Goal: Task Accomplishment & Management: Manage account settings

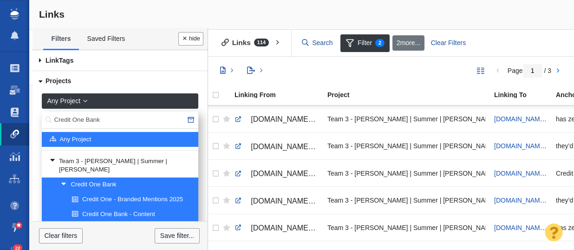
select select "0"
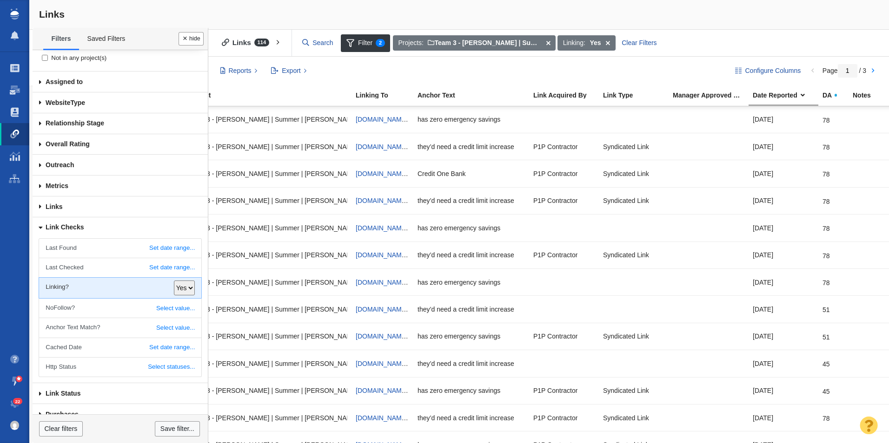
scroll to position [0, 94]
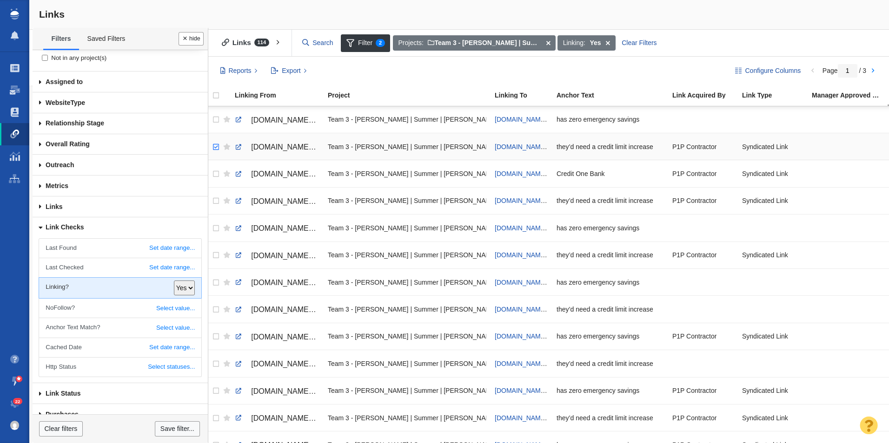
checkbox input "true"
click at [216, 155] on input "checkbox" at bounding box center [215, 147] width 14 height 20
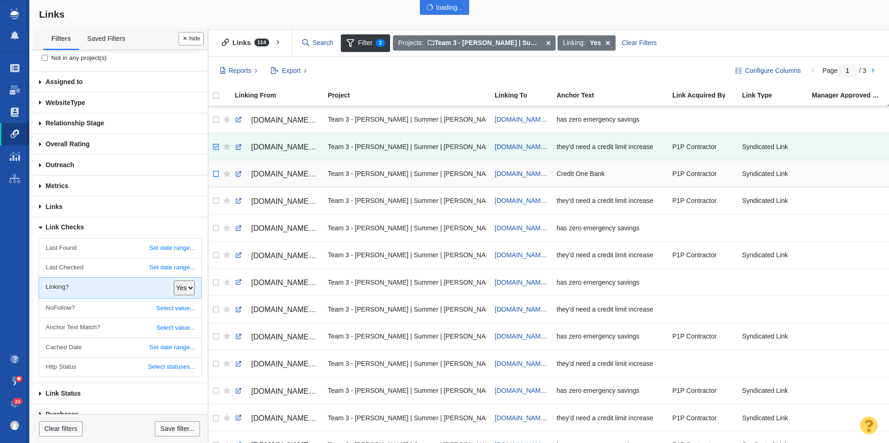
click at [213, 177] on div at bounding box center [444, 221] width 889 height 443
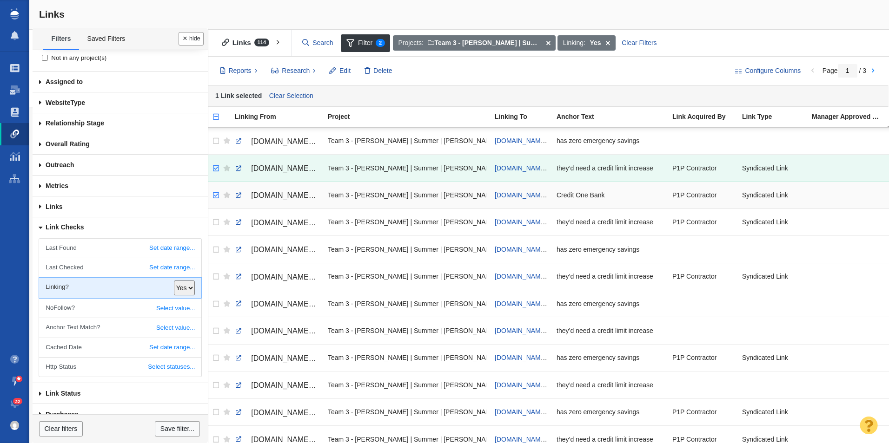
checkbox input "true"
drag, startPoint x: 217, startPoint y: 199, endPoint x: 218, endPoint y: 214, distance: 14.9
click at [218, 199] on input "checkbox" at bounding box center [215, 195] width 14 height 20
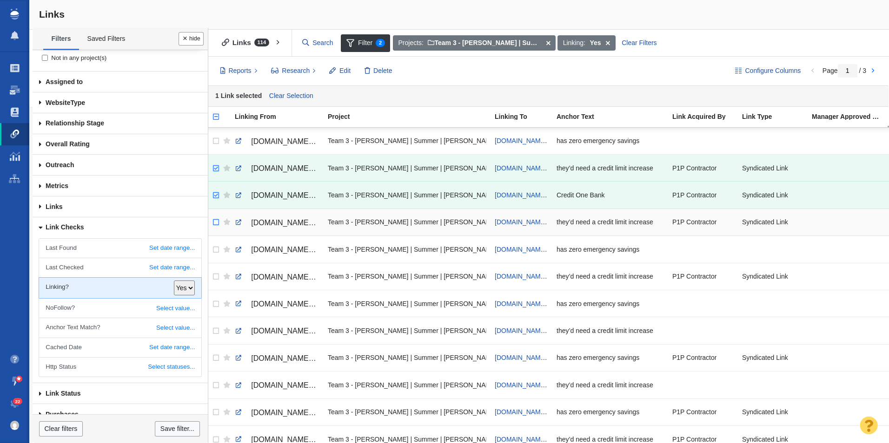
click at [215, 219] on body "Projects Dashboard Websites People Link Monitoring Reports Projects Home Help C…" at bounding box center [444, 221] width 889 height 443
checkbox input "true"
click at [215, 250] on input "checkbox" at bounding box center [215, 277] width 14 height 20
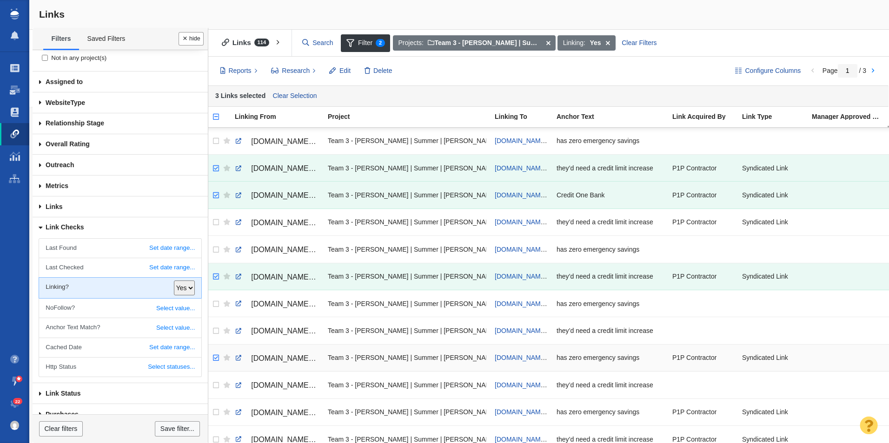
checkbox input "true"
click at [215, 250] on input "checkbox" at bounding box center [215, 358] width 14 height 20
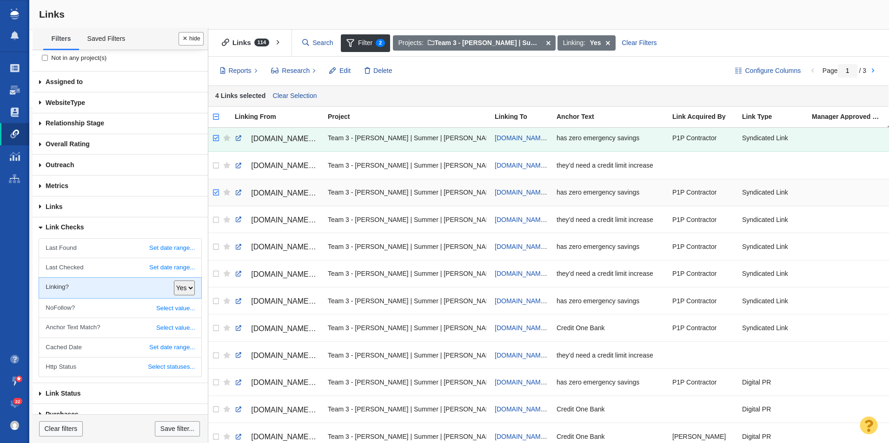
checkbox input "true"
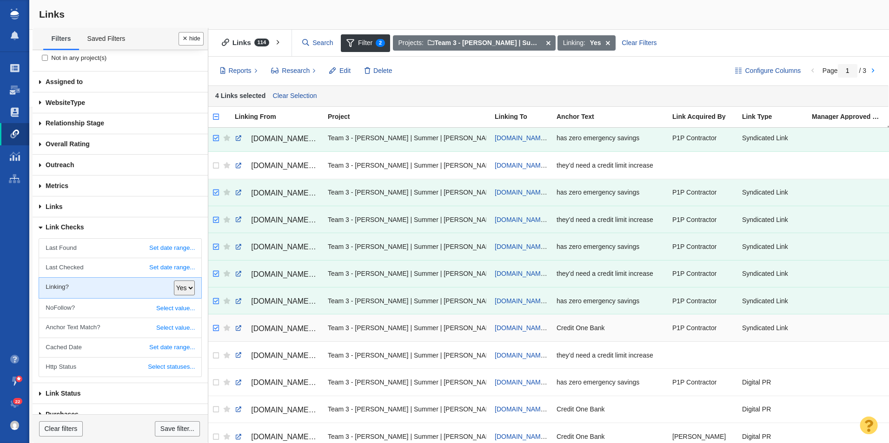
checkbox input "true"
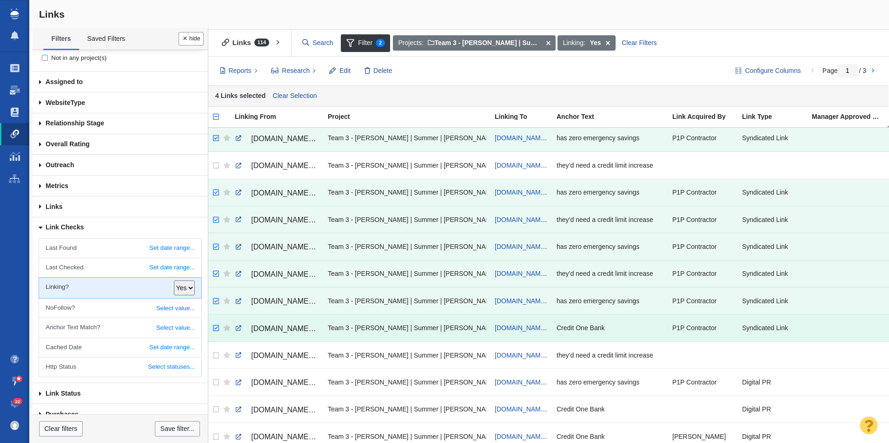
drag, startPoint x: 213, startPoint y: 191, endPoint x: 213, endPoint y: 336, distance: 145.5
checkbox input "true"
click at [213, 250] on input "checkbox" at bounding box center [215, 383] width 14 height 20
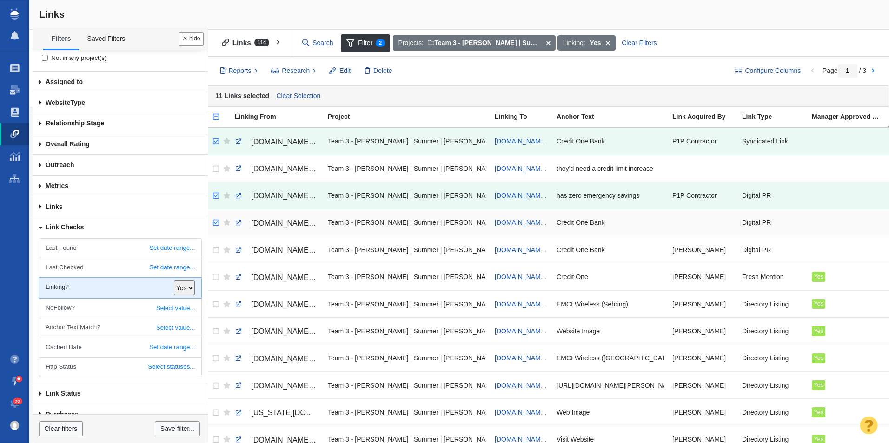
checkbox input "true"
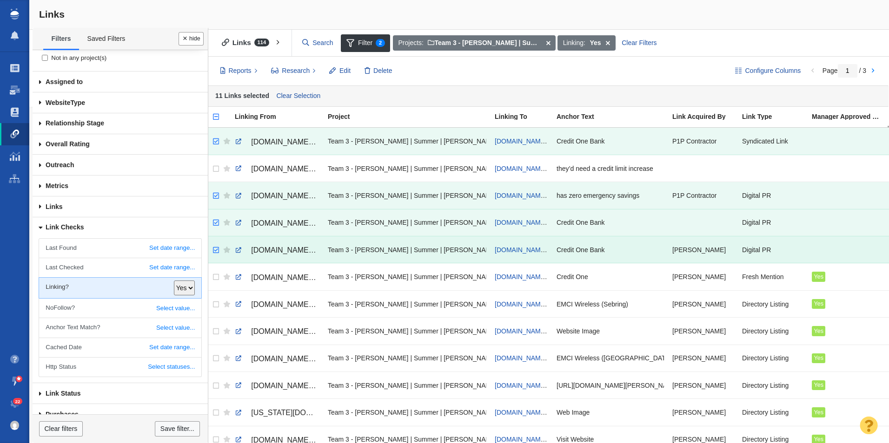
drag, startPoint x: 215, startPoint y: 222, endPoint x: 215, endPoint y: 244, distance: 21.8
click at [215, 244] on tbody "[DOMAIN_NAME][URL] Team 3 - [PERSON_NAME] | Summer | [PERSON_NAME]\Credit One B…" at bounding box center [735, 399] width 1061 height 1357
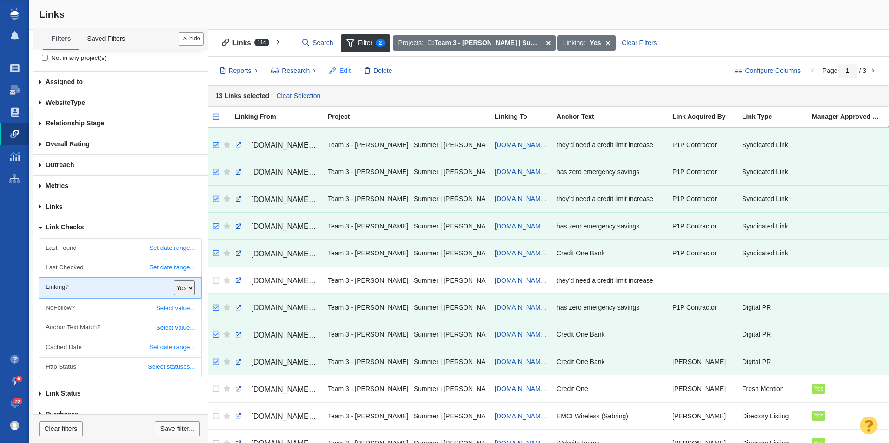
click at [346, 69] on span "Edit" at bounding box center [344, 71] width 11 height 10
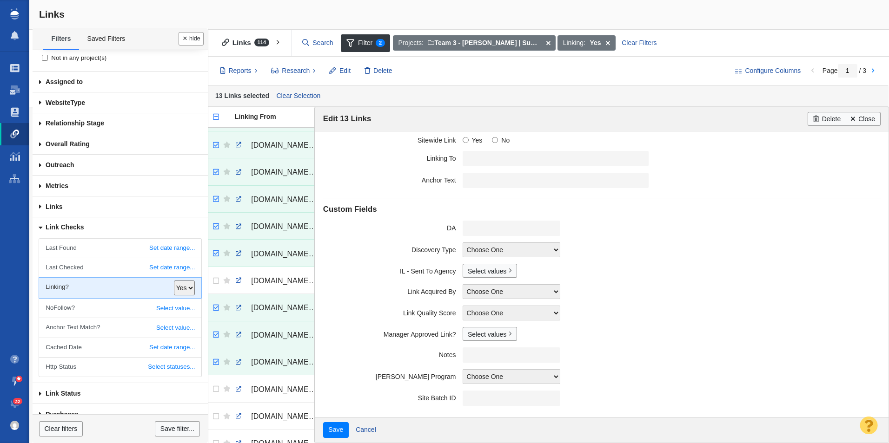
click at [493, 250] on field "Manager Approved Link? Select values No Yes Accepted Pending Edit options..." at bounding box center [601, 334] width 557 height 20
click at [493, 250] on link "Select values" at bounding box center [489, 334] width 54 height 14
click at [472, 250] on input "Yes" at bounding box center [472, 368] width 6 height 6
checkbox input "true"
click at [323, 250] on input "Save" at bounding box center [336, 430] width 26 height 16
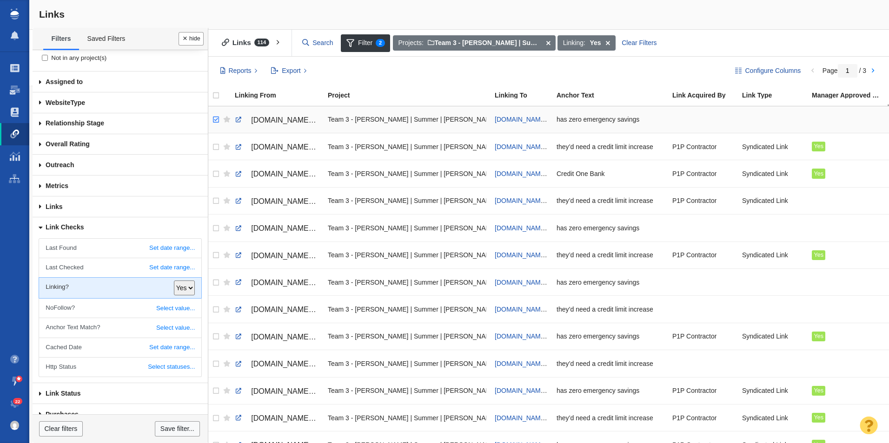
checkbox input "true"
click at [215, 121] on input "checkbox" at bounding box center [215, 120] width 14 height 20
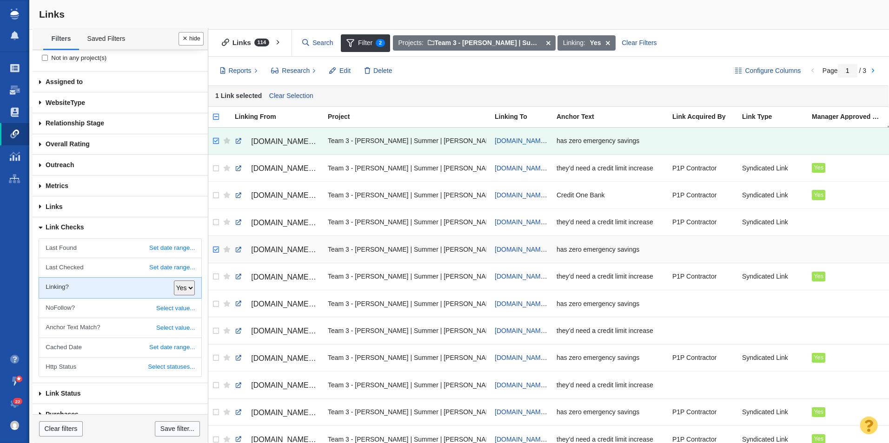
checkbox input "true"
click at [214, 248] on input "checkbox" at bounding box center [215, 250] width 14 height 20
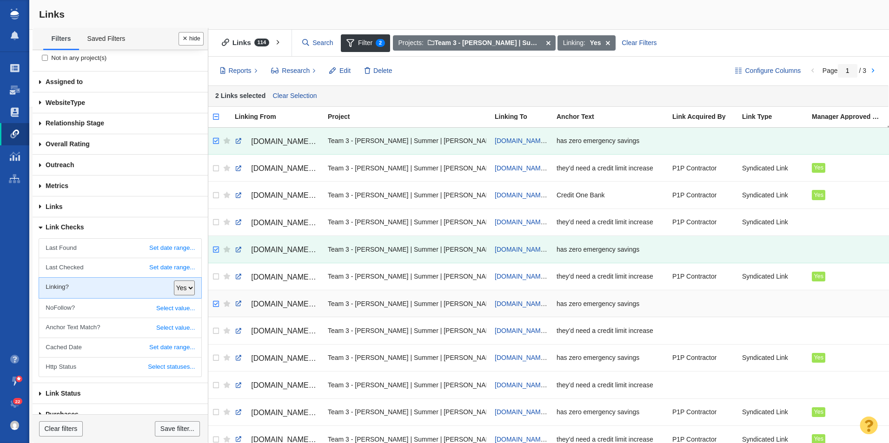
checkbox input "true"
click at [211, 250] on input "checkbox" at bounding box center [215, 304] width 14 height 20
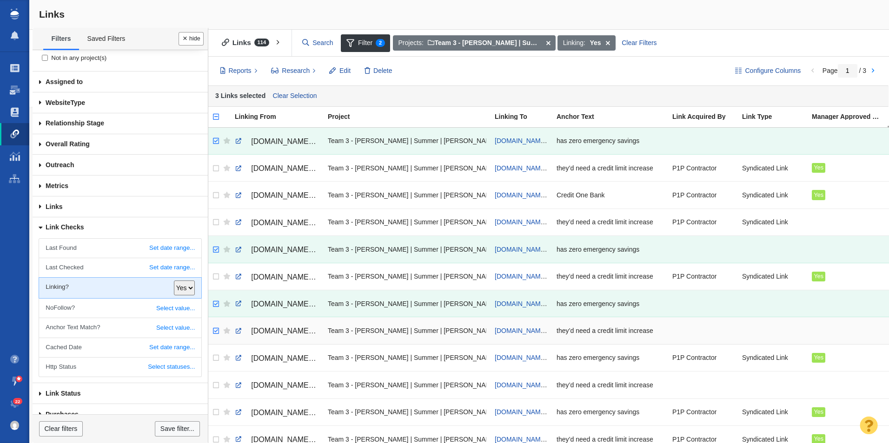
checkbox input "true"
click at [216, 250] on input "checkbox" at bounding box center [215, 331] width 14 height 20
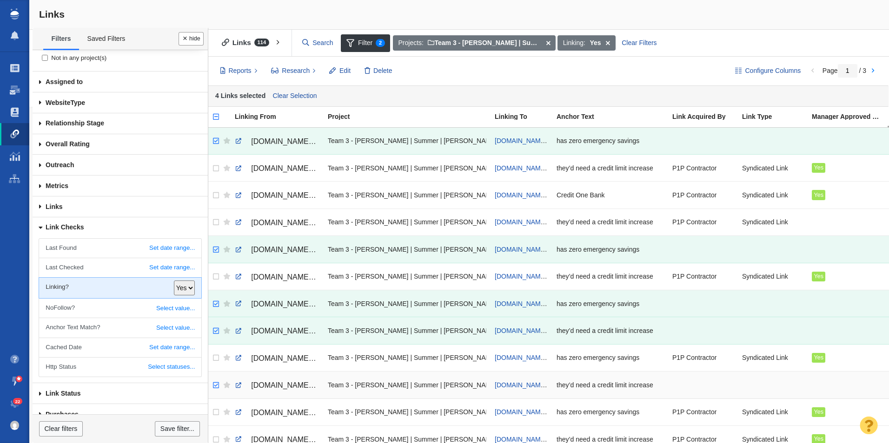
checkbox input "true"
click at [211, 250] on input "checkbox" at bounding box center [215, 386] width 14 height 20
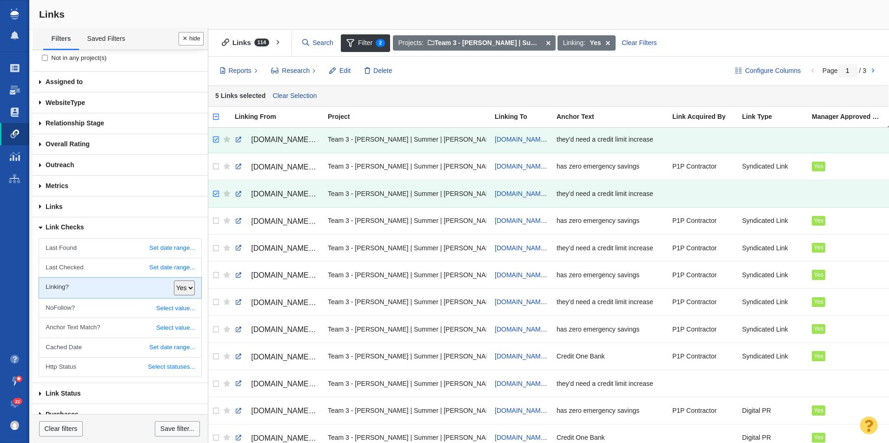
scroll to position [279, 0]
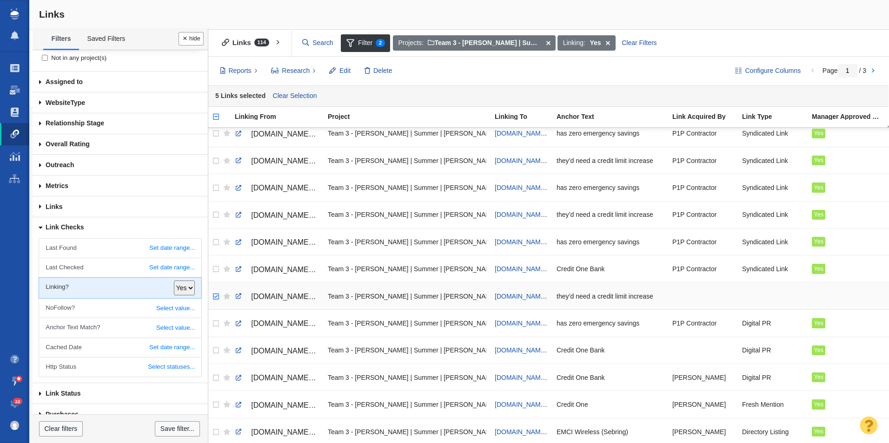
checkbox input "true"
click at [212, 250] on input "checkbox" at bounding box center [215, 297] width 14 height 20
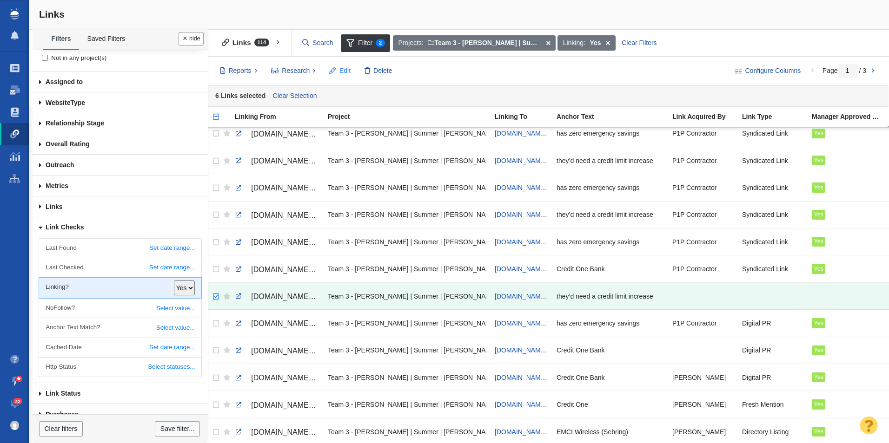
click at [336, 74] on span at bounding box center [333, 71] width 7 height 10
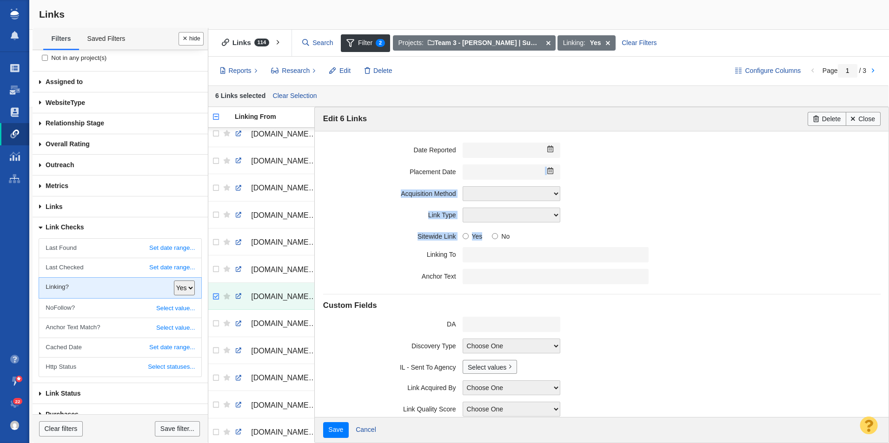
drag, startPoint x: 888, startPoint y: 175, endPoint x: 888, endPoint y: 234, distance: 59.5
click at [574, 234] on div "Edit 6 Links Delete Close Date Reported Previous Month ([DATE]) [DATE] Next Mon…" at bounding box center [601, 275] width 574 height 336
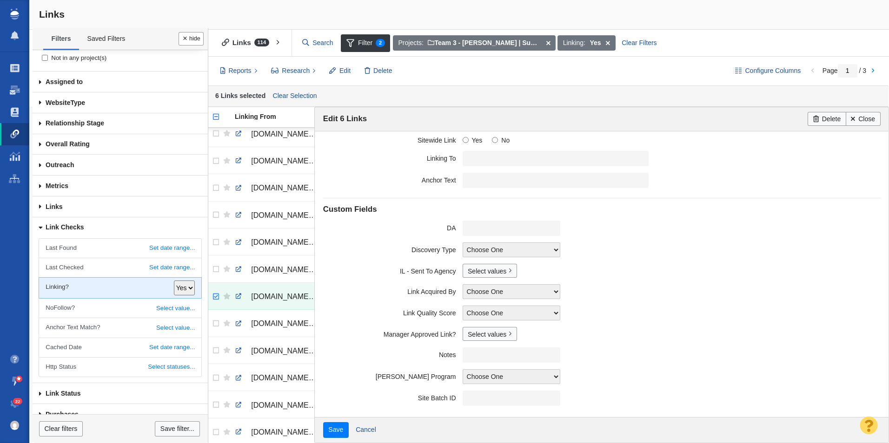
drag, startPoint x: 710, startPoint y: 353, endPoint x: 687, endPoint y: 352, distance: 22.8
click at [574, 250] on div at bounding box center [671, 355] width 418 height 15
click at [467, 250] on link "Select values" at bounding box center [489, 334] width 54 height 14
click at [469, 250] on input "Yes" at bounding box center [472, 368] width 6 height 6
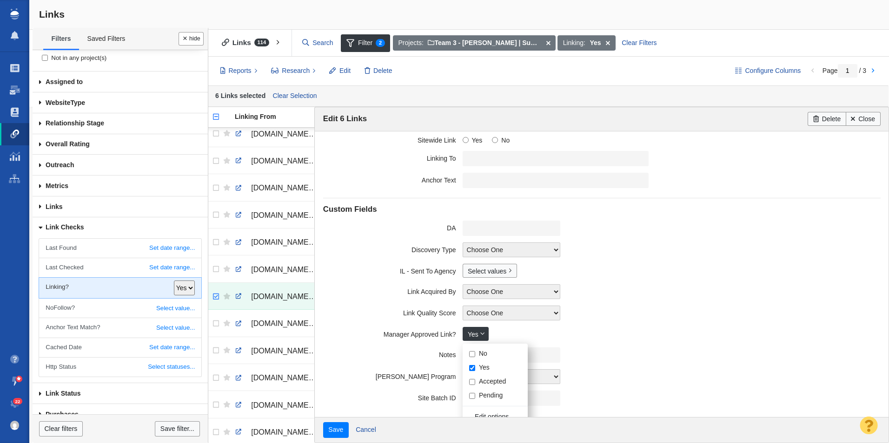
checkbox input "false"
click at [474, 250] on div "No Yes Accepted Pending" at bounding box center [494, 375] width 65 height 56
click at [469, 250] on input "No" at bounding box center [472, 354] width 6 height 6
checkbox input "true"
click at [323, 250] on input "Save" at bounding box center [336, 430] width 26 height 16
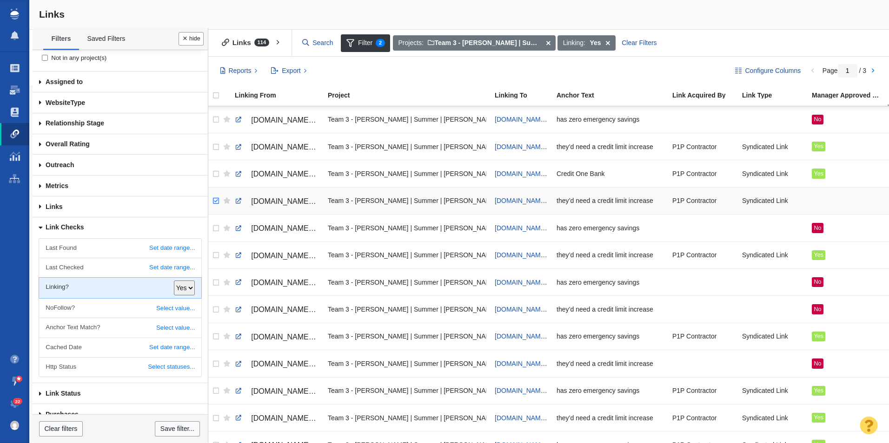
checkbox input "true"
click at [214, 204] on input "checkbox" at bounding box center [215, 201] width 14 height 20
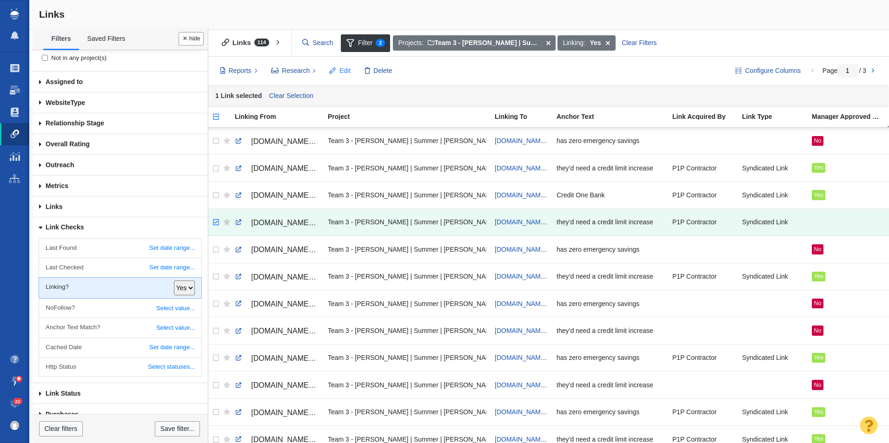
click at [336, 70] on button "Edit" at bounding box center [340, 71] width 32 height 16
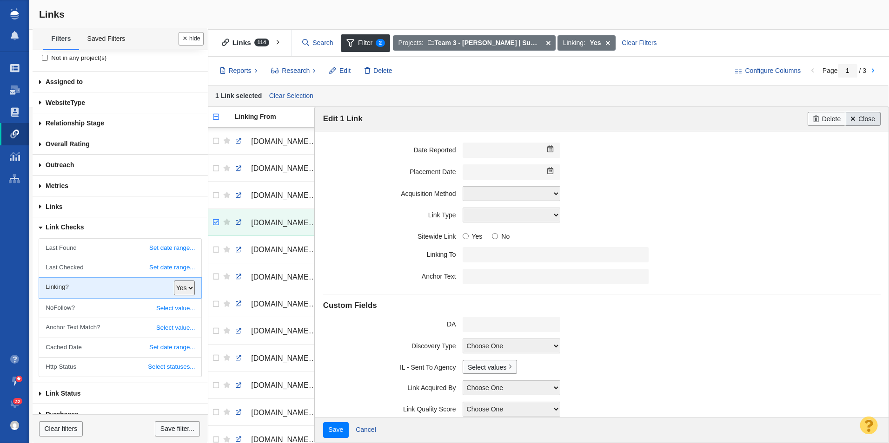
click at [574, 117] on link "Close" at bounding box center [862, 119] width 35 height 14
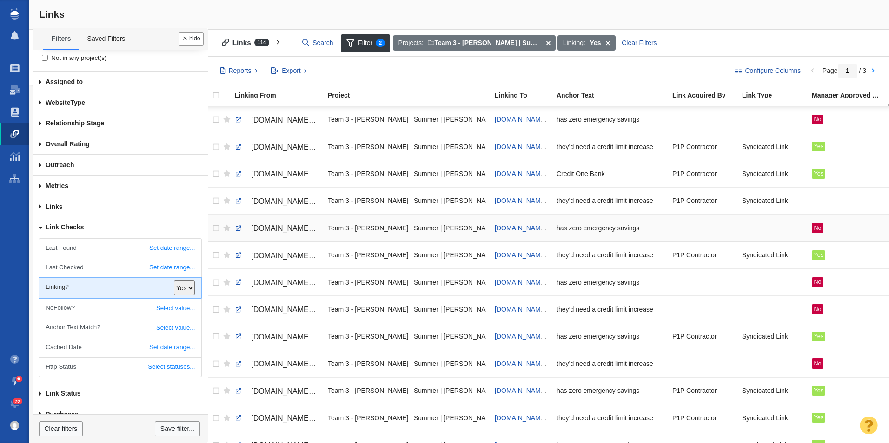
click at [239, 222] on link "[DOMAIN_NAME][URL]" at bounding box center [277, 229] width 85 height 16
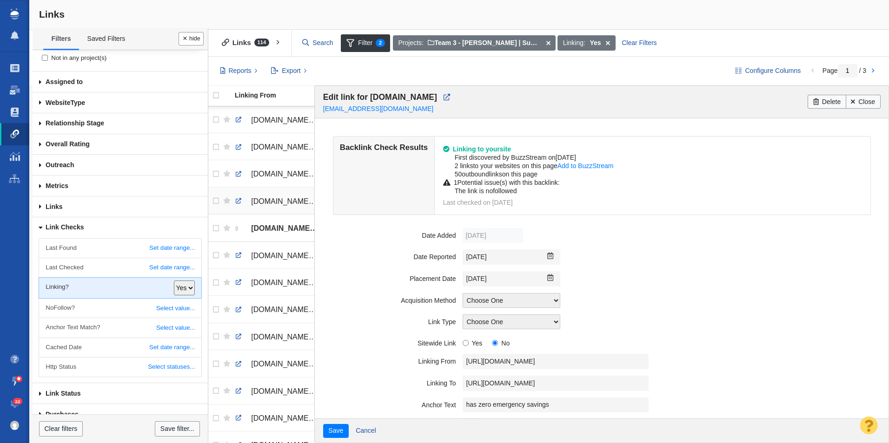
click at [268, 198] on span "[DOMAIN_NAME][URL]" at bounding box center [290, 202] width 79 height 8
click at [440, 96] on link at bounding box center [449, 98] width 21 height 14
click at [574, 103] on span at bounding box center [852, 102] width 4 height 7
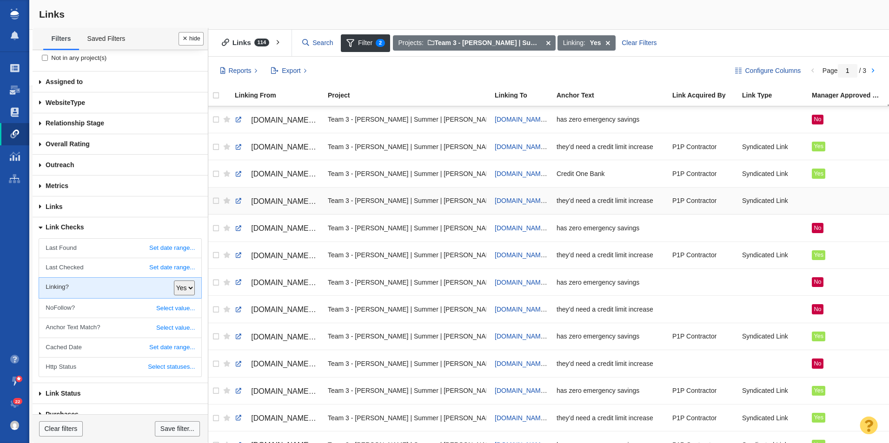
click at [574, 201] on div at bounding box center [847, 201] width 72 height 20
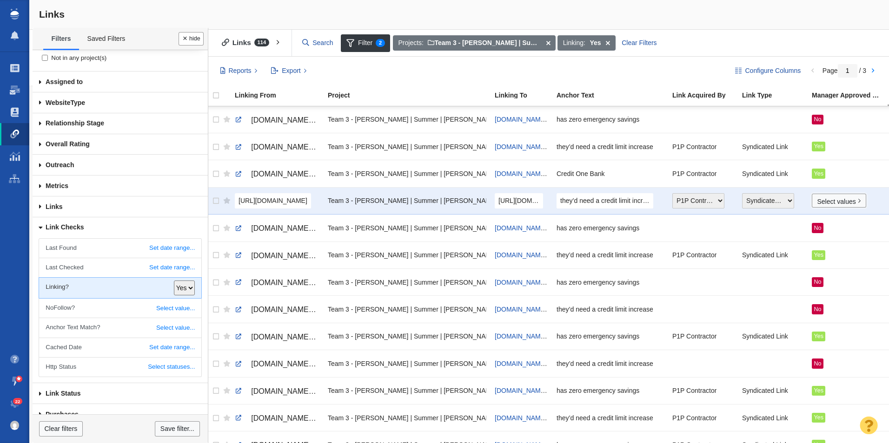
click at [574, 201] on link "Select values" at bounding box center [838, 201] width 54 height 14
click at [574, 234] on input "Yes" at bounding box center [821, 236] width 6 height 6
checkbox input "true"
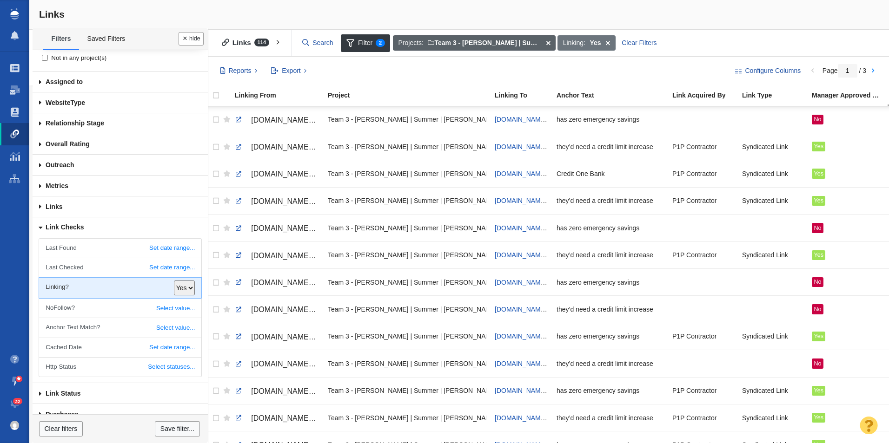
click at [547, 43] on span at bounding box center [547, 43] width 14 height 16
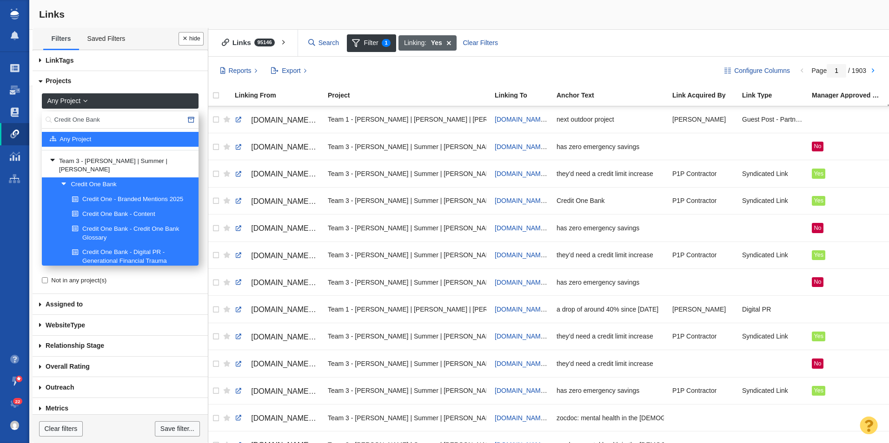
click at [449, 41] on span at bounding box center [449, 43] width 14 height 16
